Goal: Task Accomplishment & Management: Manage account settings

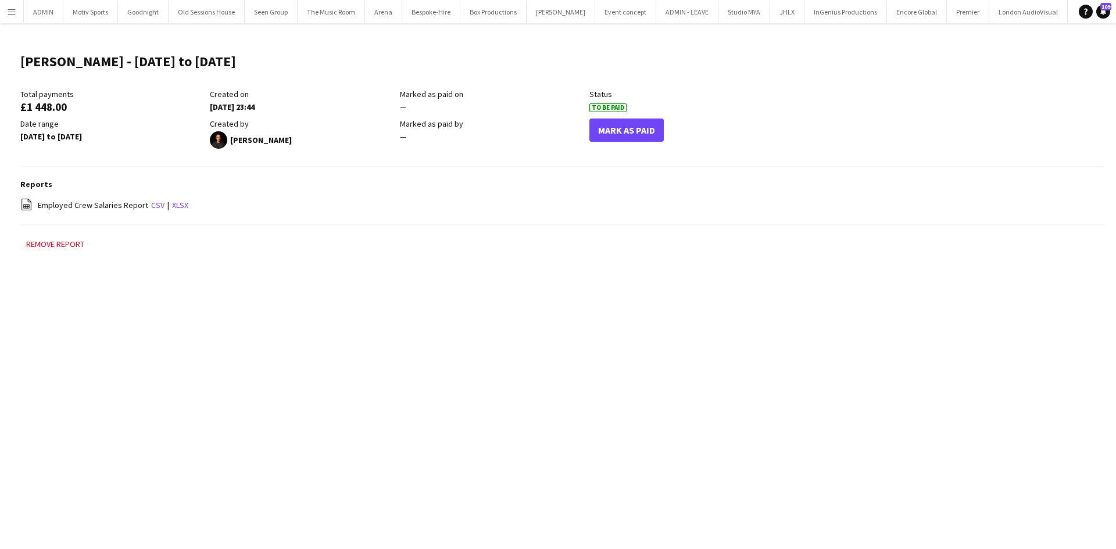
click at [5, 10] on button "Menu" at bounding box center [11, 11] width 23 height 23
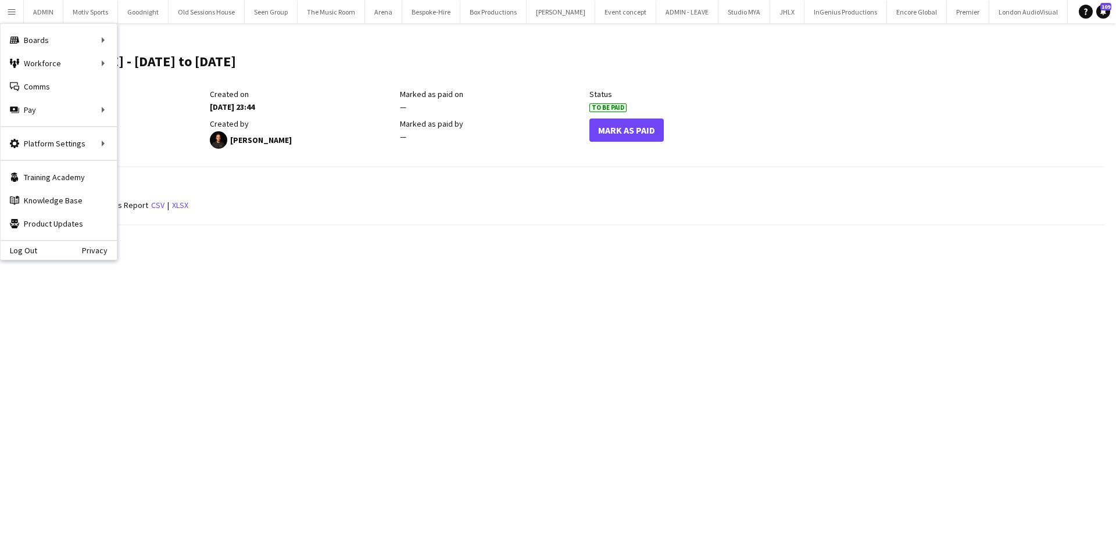
click at [713, 130] on div "Mark As Paid" at bounding box center [684, 134] width 190 height 30
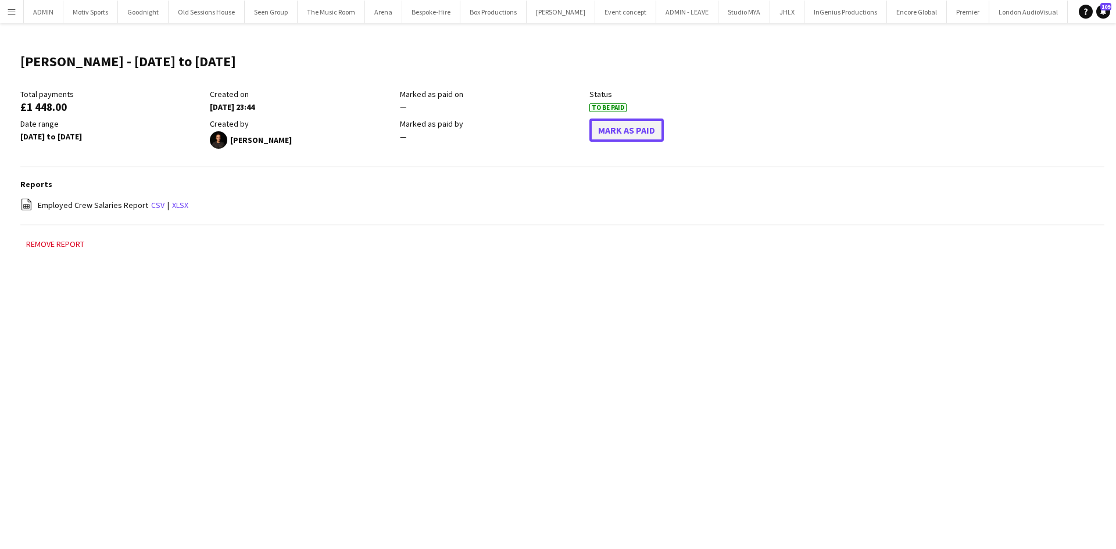
click at [636, 132] on button "Mark As Paid" at bounding box center [626, 130] width 74 height 23
click at [13, 15] on app-icon "Menu" at bounding box center [11, 11] width 9 height 9
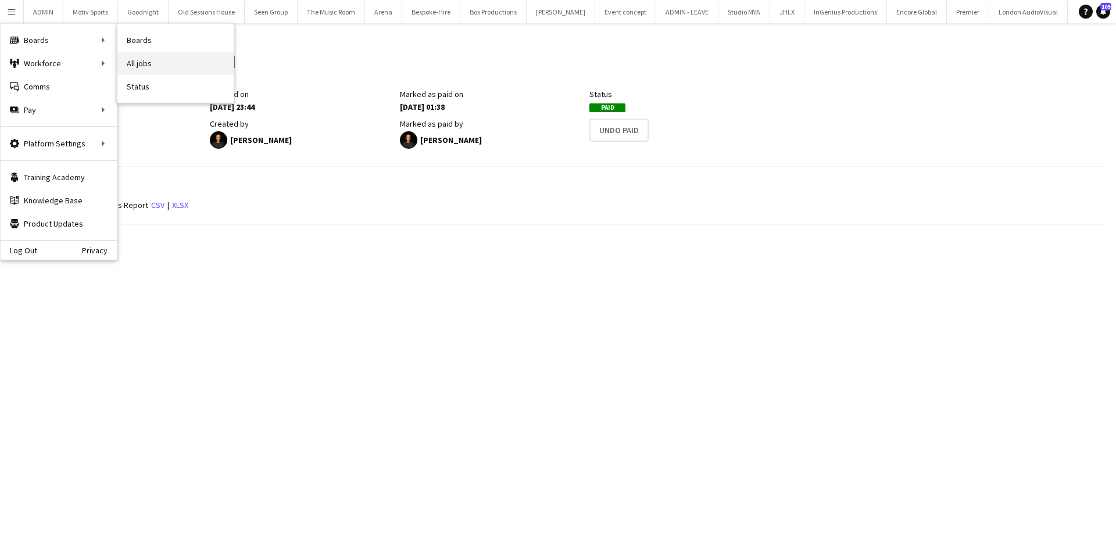
click at [178, 57] on link "All jobs" at bounding box center [175, 63] width 116 height 23
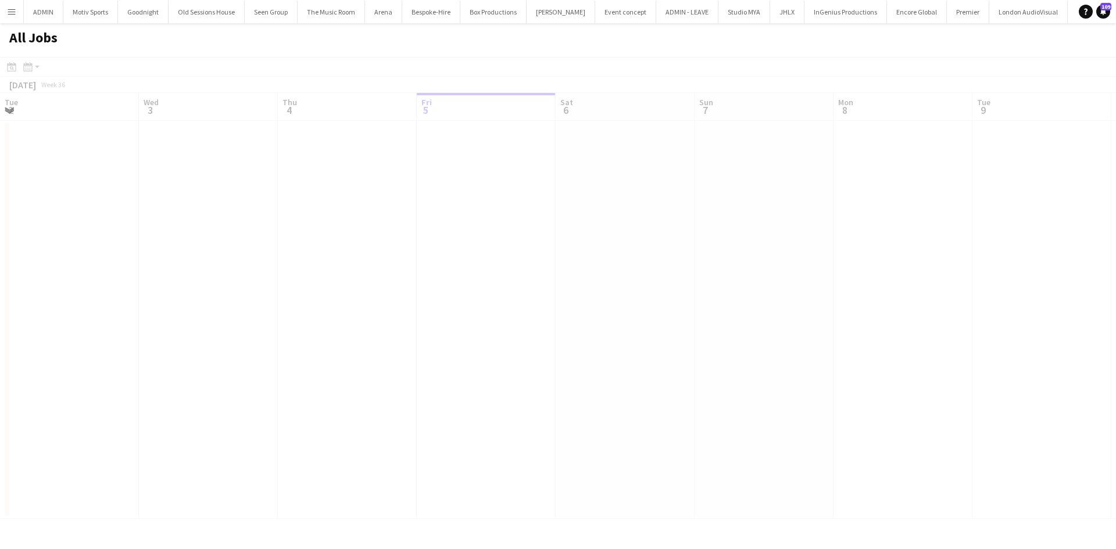
scroll to position [0, 278]
